Goal: Information Seeking & Learning: Learn about a topic

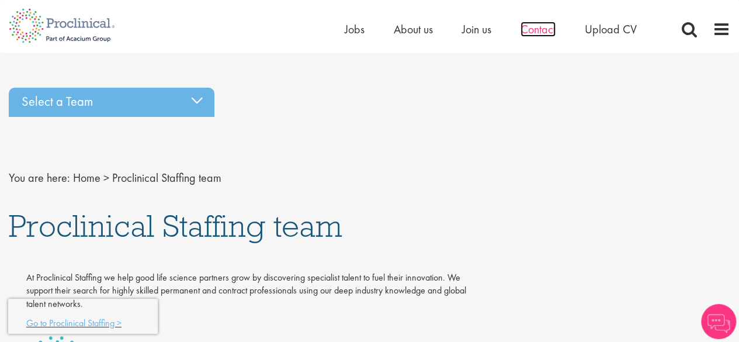
click at [534, 25] on span "Contact" at bounding box center [538, 29] width 35 height 15
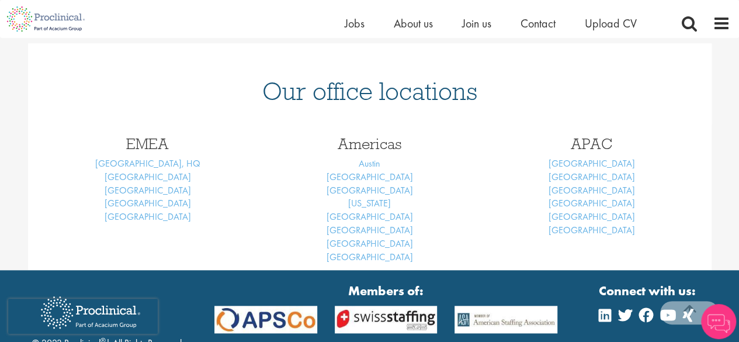
scroll to position [526, 0]
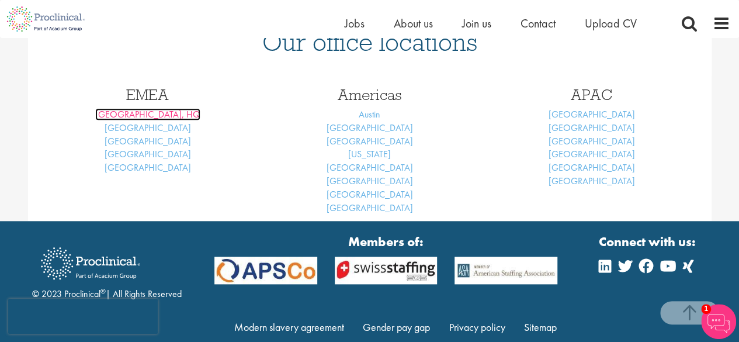
click at [168, 114] on link "London, HQ" at bounding box center [147, 114] width 105 height 12
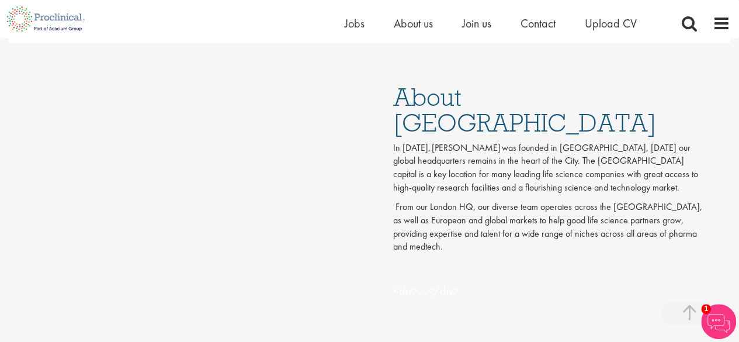
scroll to position [526, 0]
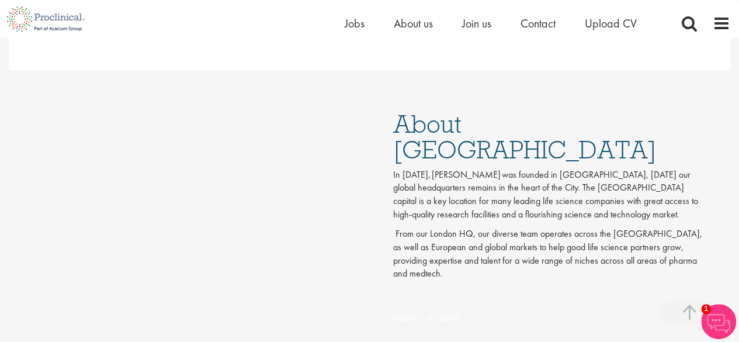
click at [355, 32] on li "Jobs" at bounding box center [355, 24] width 20 height 18
click at [355, 26] on span "Jobs" at bounding box center [355, 23] width 20 height 15
click at [713, 317] on img at bounding box center [718, 321] width 35 height 35
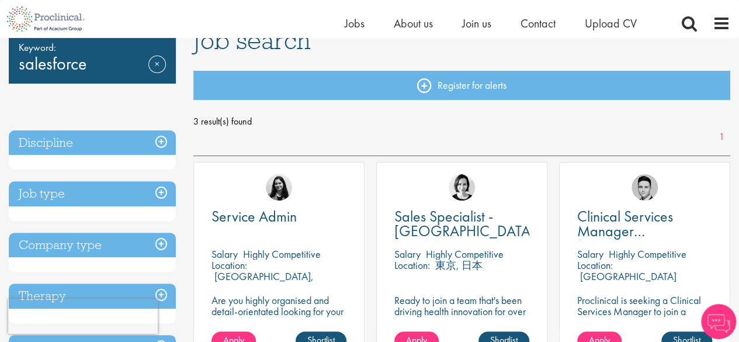
scroll to position [58, 0]
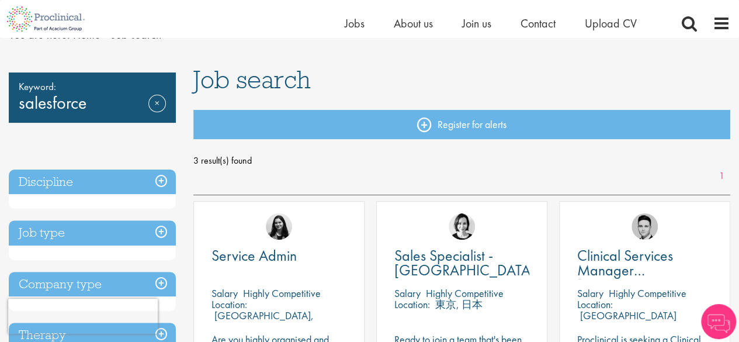
click at [62, 95] on div "Keyword: salesforce Remove" at bounding box center [92, 97] width 167 height 50
drag, startPoint x: 105, startPoint y: 99, endPoint x: 86, endPoint y: 104, distance: 19.4
click at [91, 103] on div "Keyword: salesforce Remove" at bounding box center [92, 97] width 167 height 50
click at [85, 104] on div "Keyword: salesforce Remove" at bounding box center [92, 97] width 167 height 50
click at [154, 106] on link "Remove" at bounding box center [157, 112] width 18 height 34
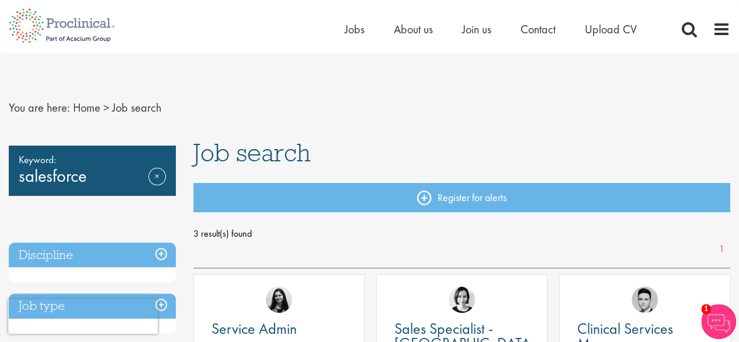
drag, startPoint x: 101, startPoint y: 192, endPoint x: 96, endPoint y: 176, distance: 15.7
click at [96, 177] on div "Keyword: salesforce Remove" at bounding box center [92, 171] width 167 height 50
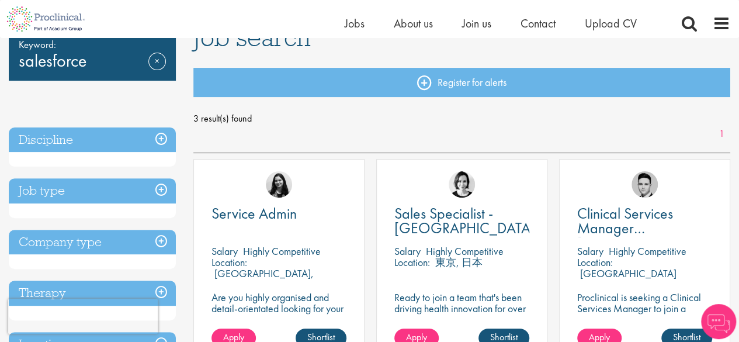
scroll to position [58, 0]
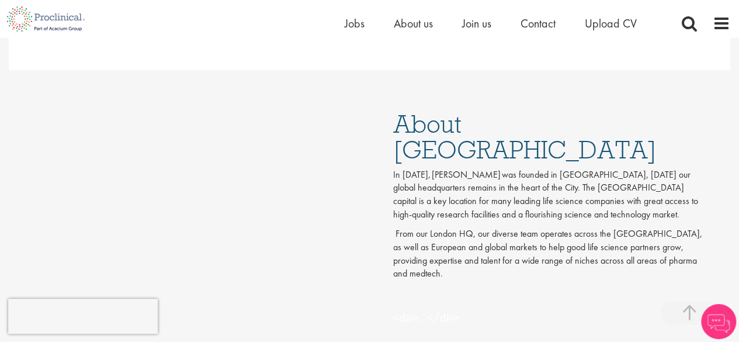
click at [362, 14] on div "Home Jobs About us Join us Contact Upload CV" at bounding box center [365, 19] width 730 height 38
click at [348, 24] on span "Jobs" at bounding box center [355, 23] width 20 height 15
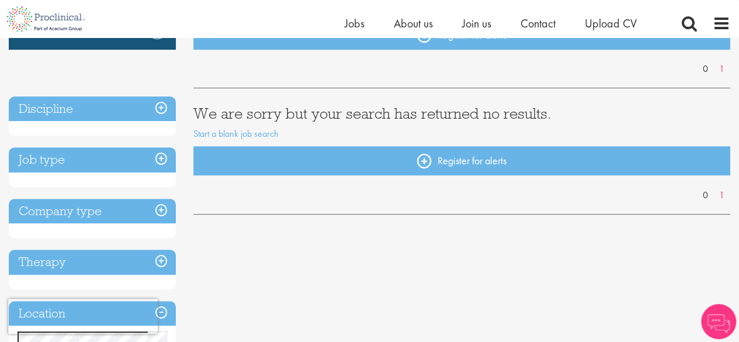
scroll to position [58, 0]
